Goal: Task Accomplishment & Management: Use online tool/utility

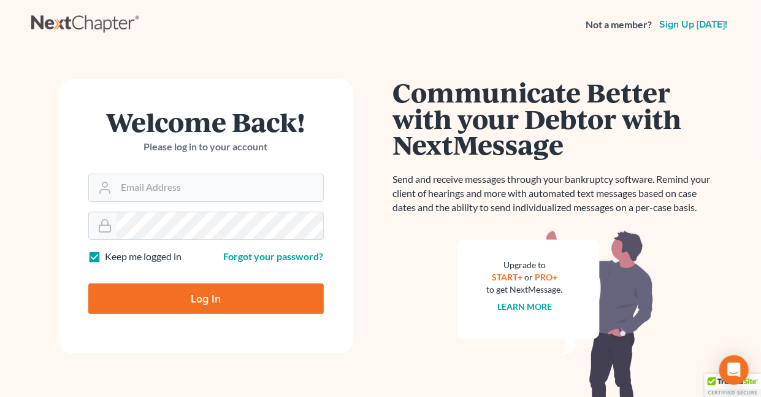
click at [105, 255] on label "Keep me logged in" at bounding box center [143, 257] width 77 height 14
click at [110, 255] on input "Keep me logged in" at bounding box center [114, 254] width 8 height 8
checkbox input "false"
click at [174, 191] on input "Email Address" at bounding box center [220, 187] width 207 height 27
type input "[EMAIL_ADDRESS][DOMAIN_NAME]"
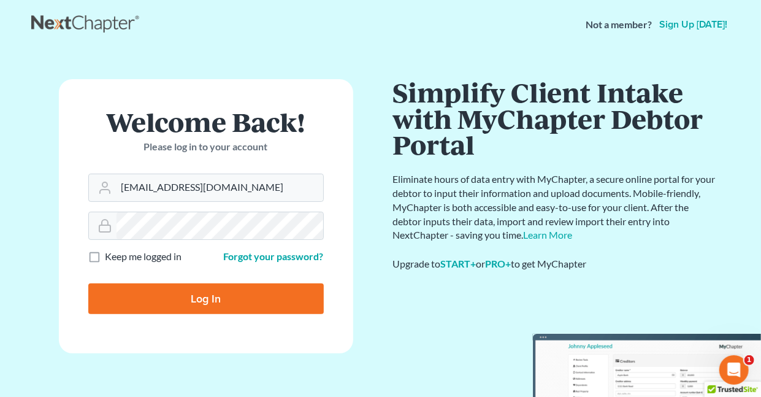
click at [212, 298] on input "Log In" at bounding box center [205, 298] width 235 height 31
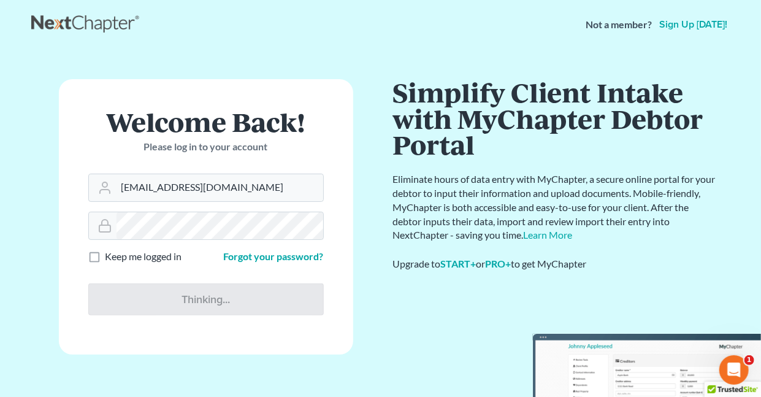
type input "Thinking..."
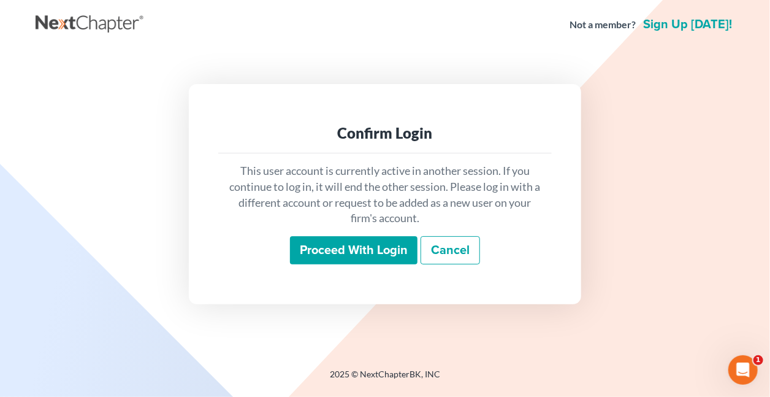
click at [314, 250] on input "Proceed with login" at bounding box center [354, 250] width 128 height 28
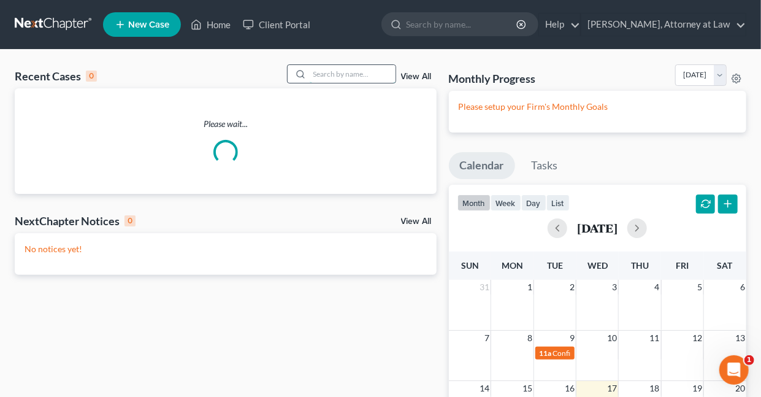
click at [348, 74] on input "search" at bounding box center [353, 74] width 86 height 18
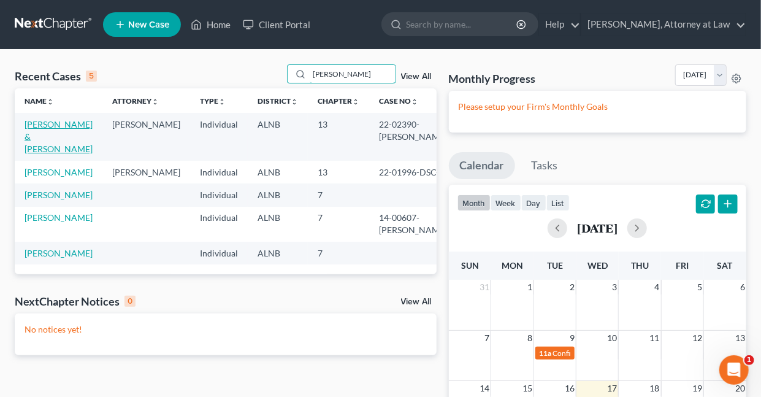
type input "Kelley"
click at [63, 125] on link "Kelley, Charles & Brenda" at bounding box center [59, 136] width 68 height 35
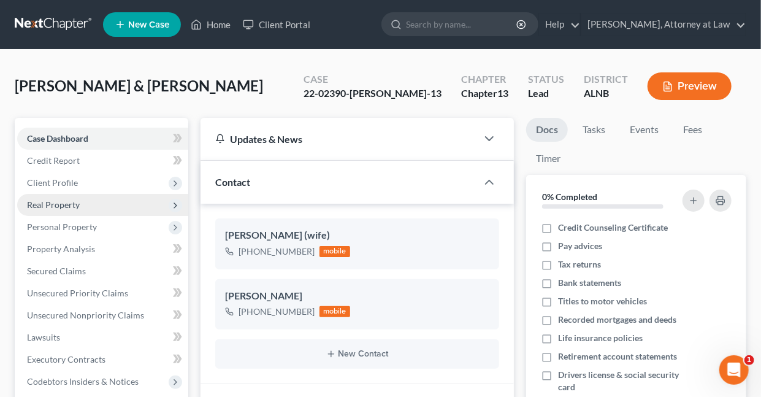
click at [47, 205] on span "Real Property" at bounding box center [53, 204] width 53 height 10
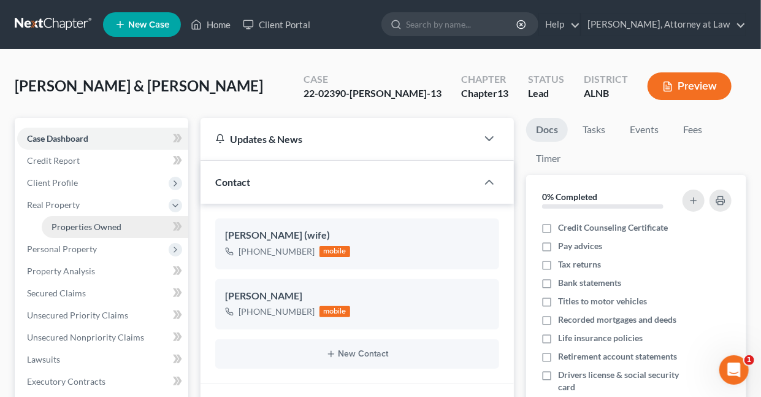
click at [68, 226] on span "Properties Owned" at bounding box center [87, 226] width 70 height 10
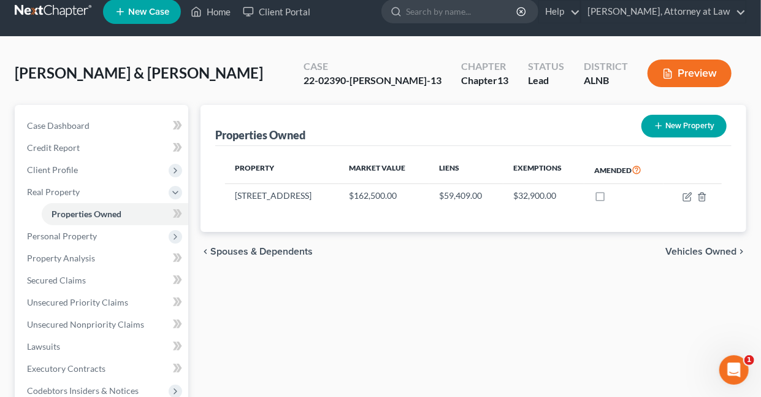
scroll to position [14, 0]
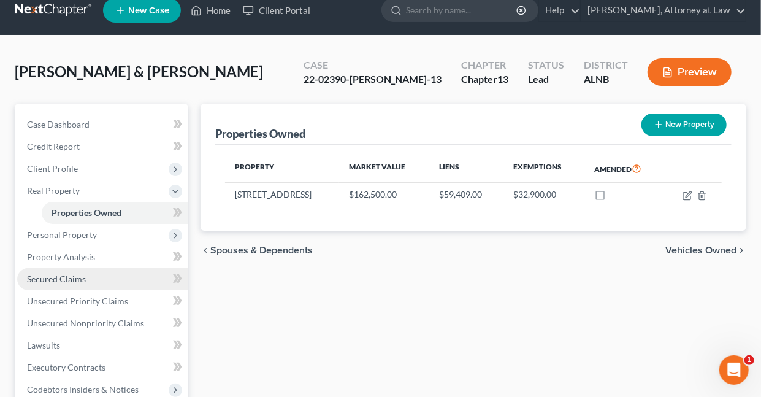
click at [64, 277] on span "Secured Claims" at bounding box center [56, 279] width 59 height 10
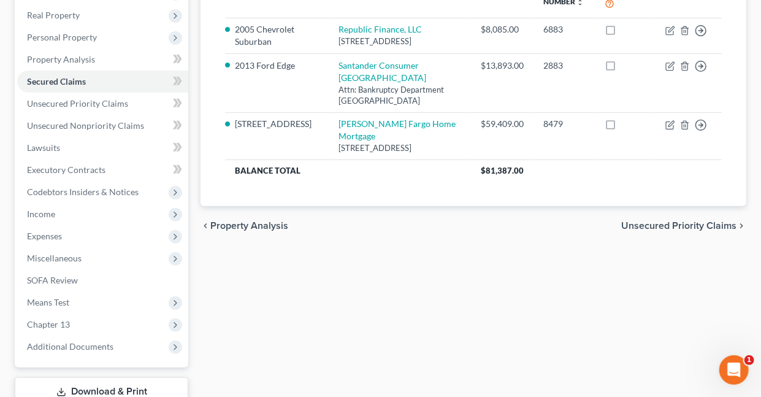
scroll to position [215, 0]
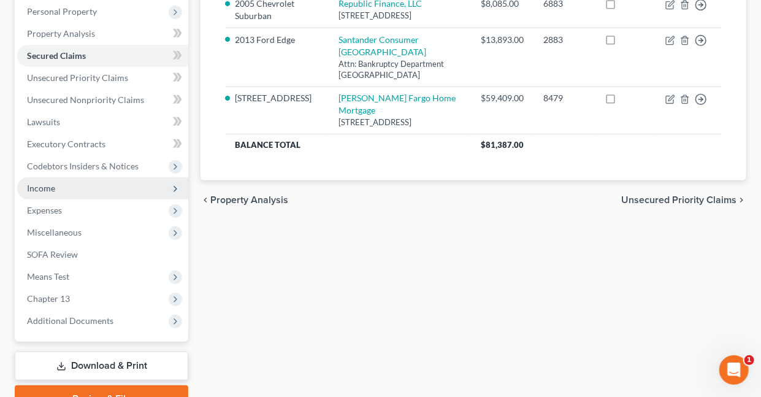
click at [42, 189] on span "Income" at bounding box center [41, 188] width 28 height 10
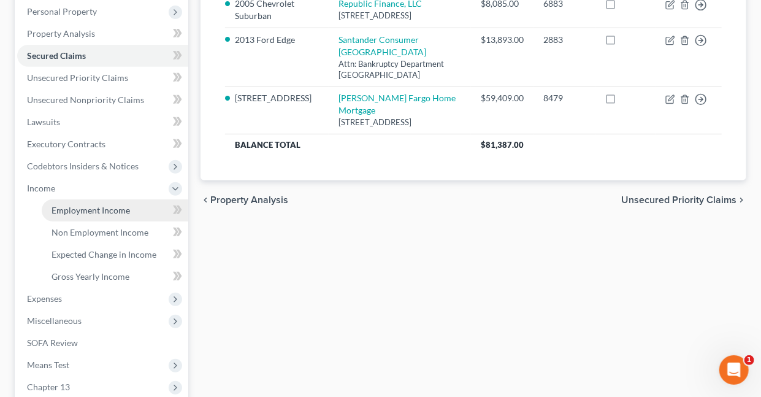
click at [75, 209] on span "Employment Income" at bounding box center [91, 210] width 78 height 10
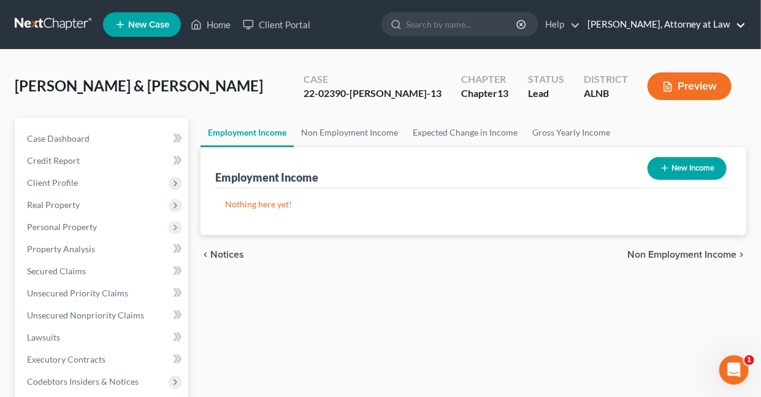
click at [740, 25] on link "Daisy M. Holder, Attorney at Law" at bounding box center [663, 24] width 164 height 22
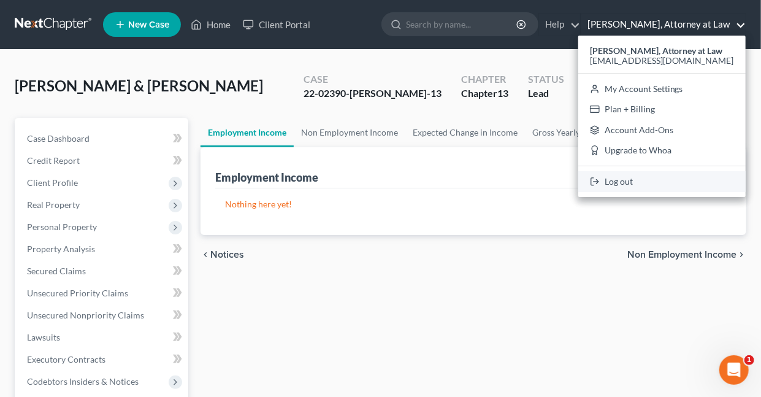
click at [629, 182] on link "Log out" at bounding box center [661, 181] width 167 height 21
